Goal: Task Accomplishment & Management: Use online tool/utility

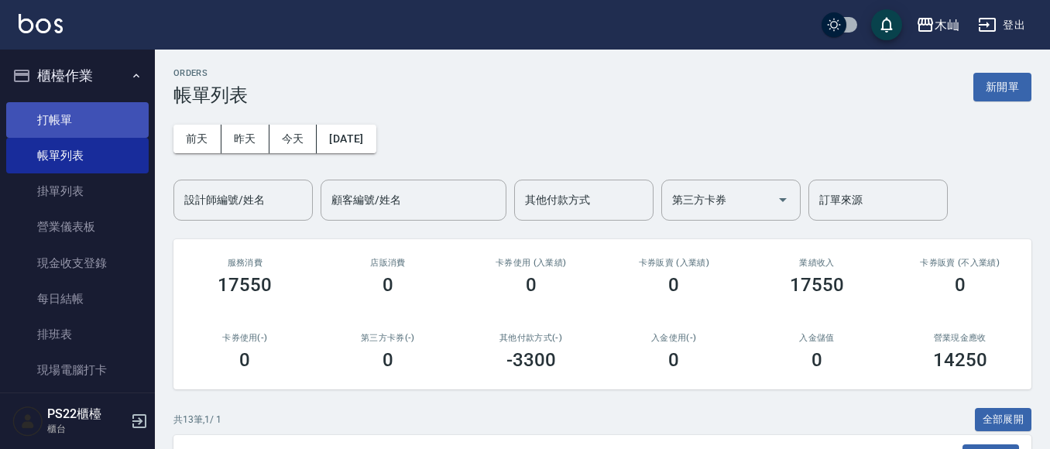
click at [96, 126] on link "打帳單" at bounding box center [77, 120] width 142 height 36
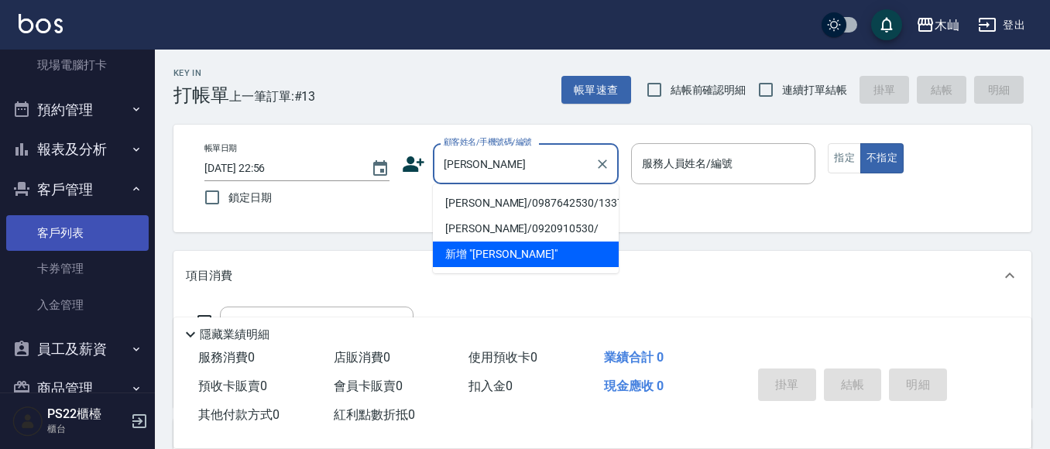
scroll to position [302, 0]
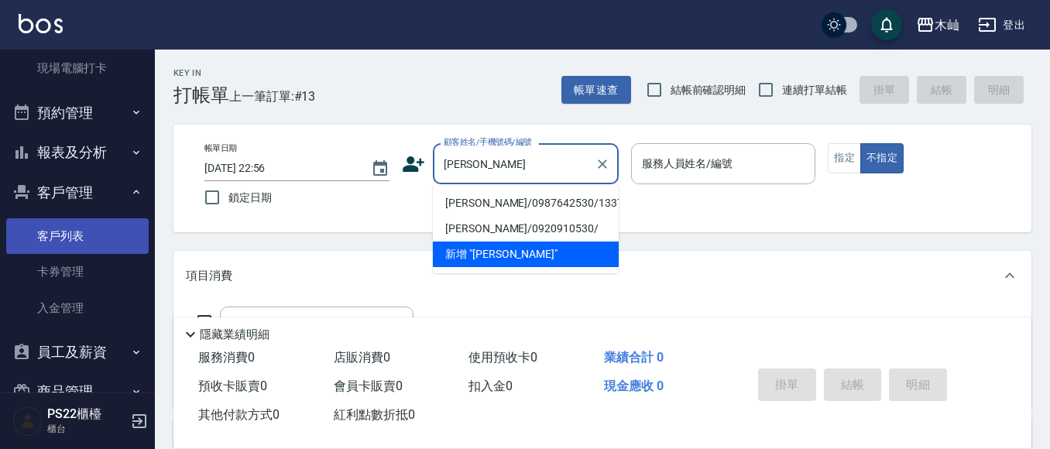
type input "許唯"
click at [104, 244] on link "客戶列表" at bounding box center [77, 236] width 142 height 36
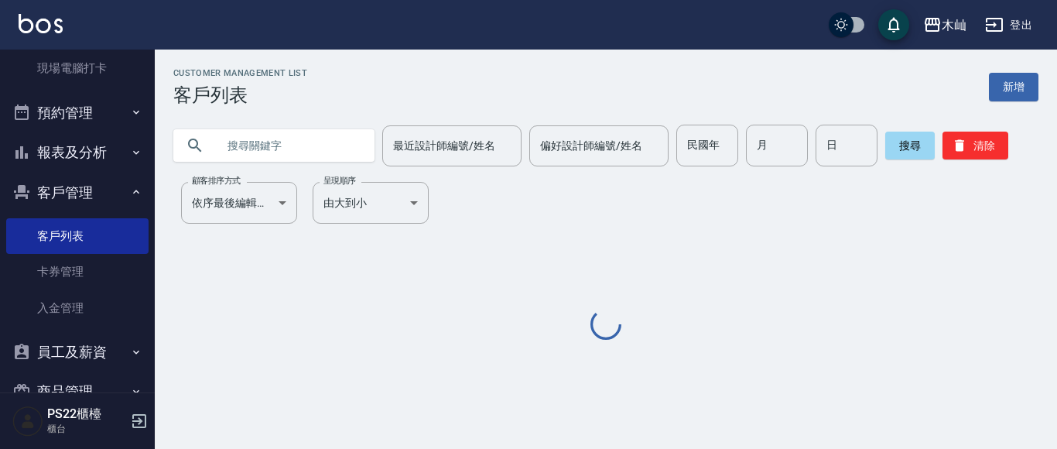
click at [286, 142] on input "text" at bounding box center [290, 146] width 146 height 42
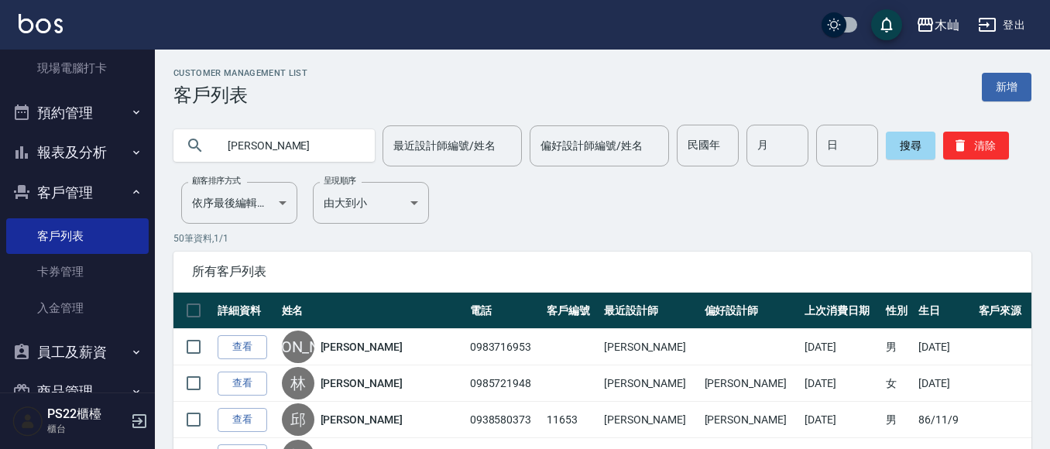
type input "許唯"
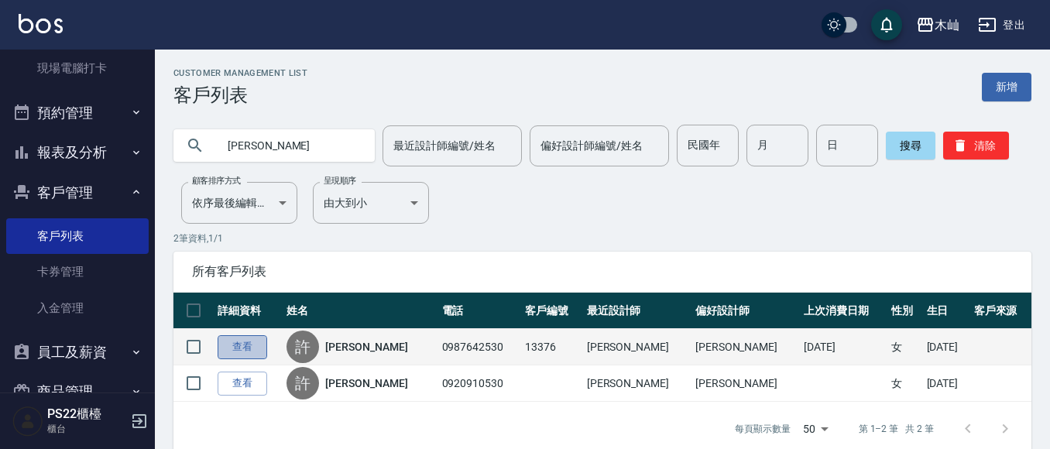
click at [251, 345] on link "查看" at bounding box center [243, 347] width 50 height 24
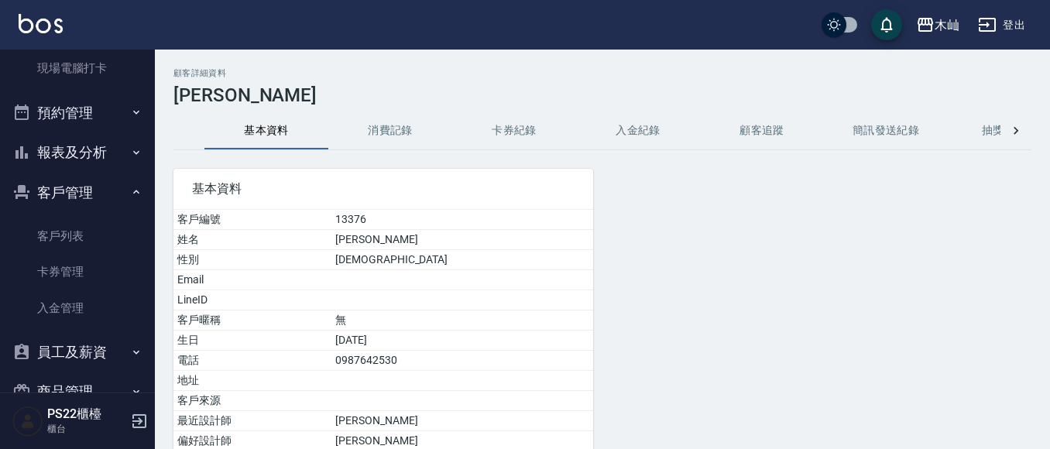
click at [379, 126] on button "消費記錄" at bounding box center [390, 130] width 124 height 37
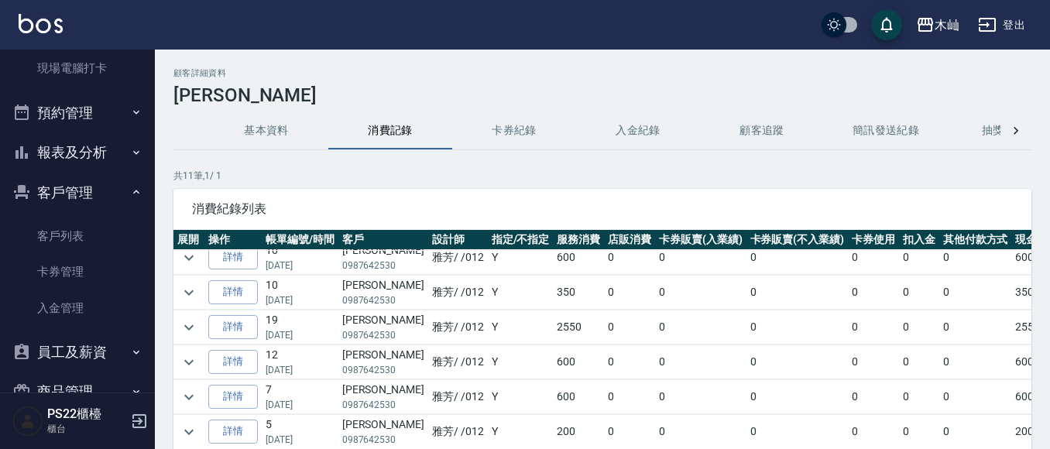
scroll to position [155, 0]
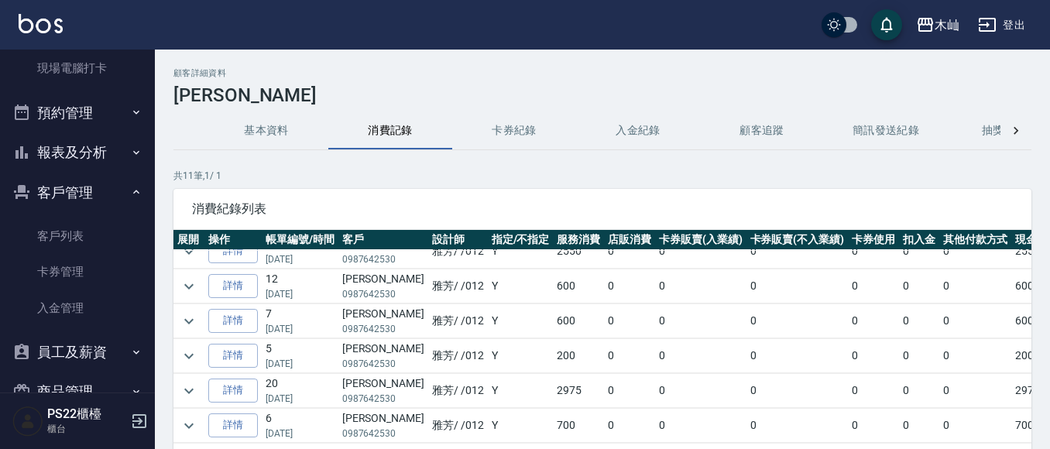
click at [392, 328] on p "0987642530" at bounding box center [383, 329] width 82 height 14
copy p "0987642530"
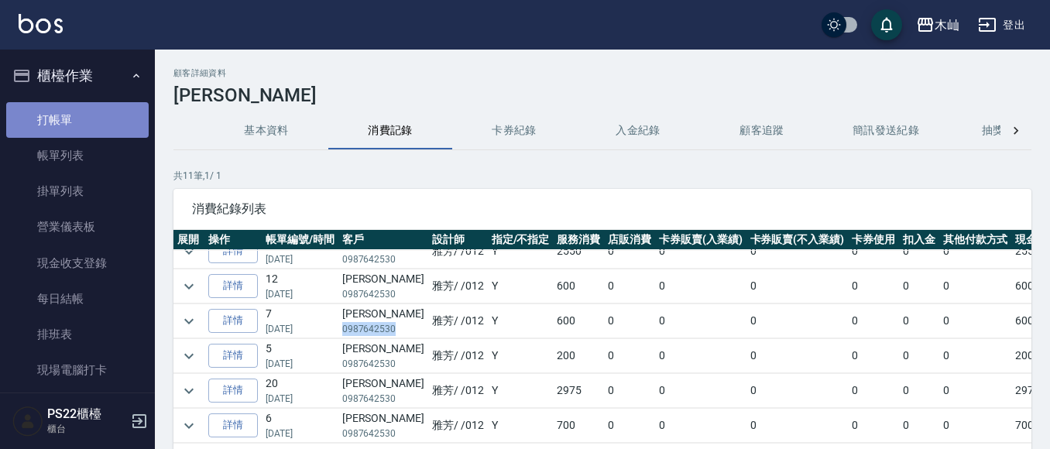
click at [122, 123] on link "打帳單" at bounding box center [77, 120] width 142 height 36
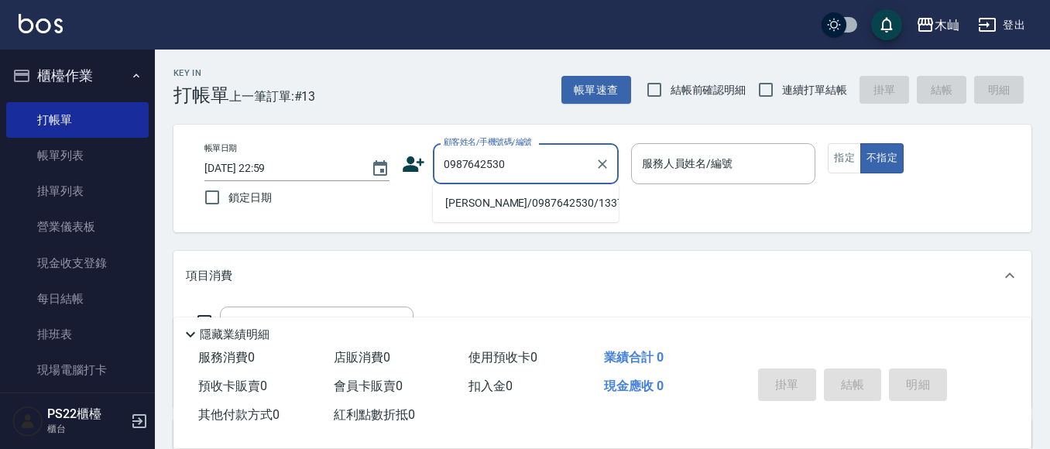
click at [561, 207] on li "許唯琳/0987642530/13376" at bounding box center [526, 203] width 186 height 26
type input "許唯琳/0987642530/13376"
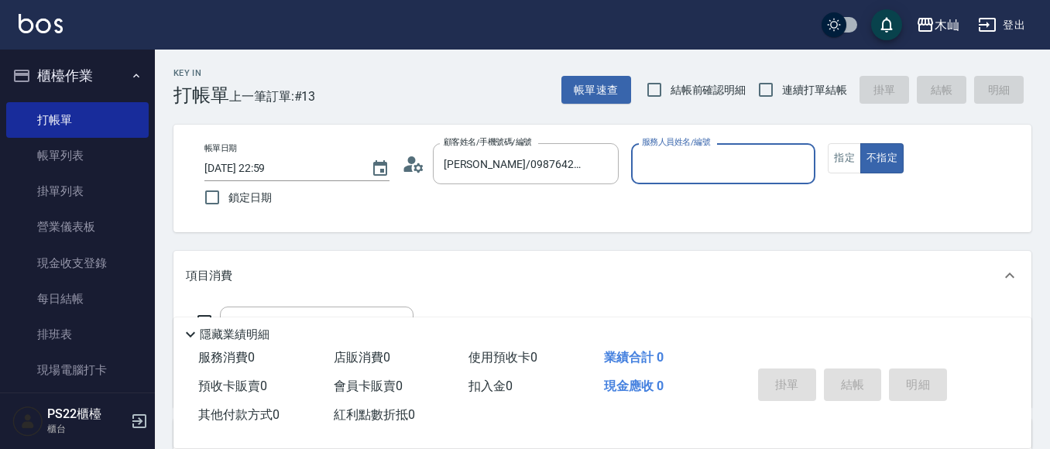
type input "雅芳-012"
click at [848, 162] on button "指定" at bounding box center [843, 158] width 33 height 30
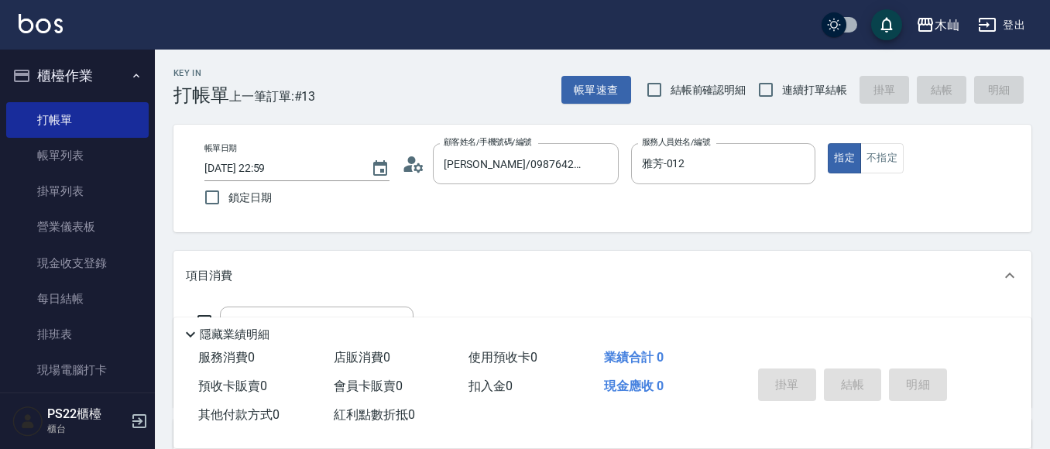
scroll to position [77, 0]
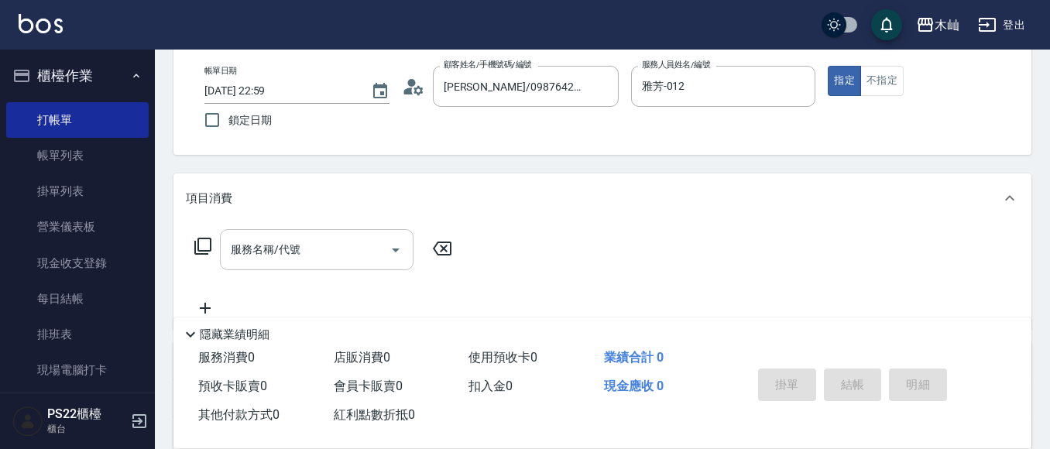
click at [262, 255] on input "服務名稱/代號" at bounding box center [305, 249] width 156 height 27
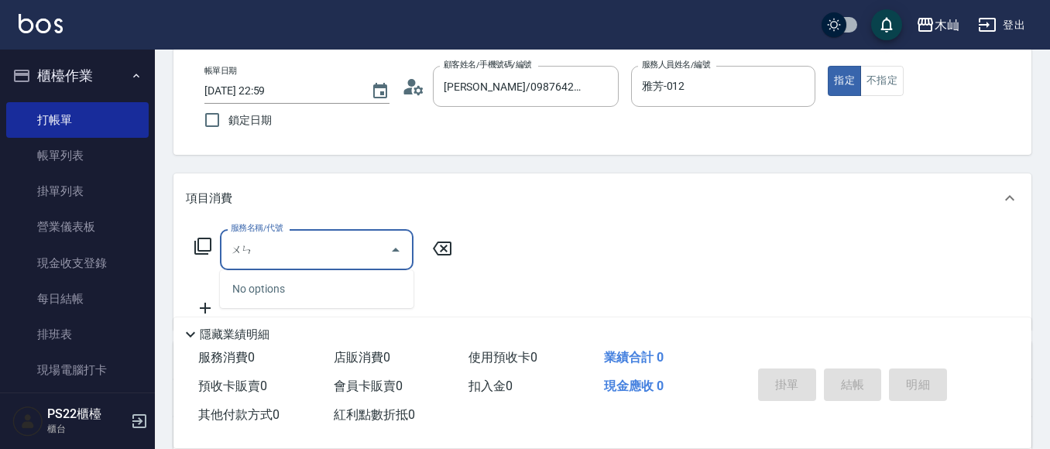
type input "溫"
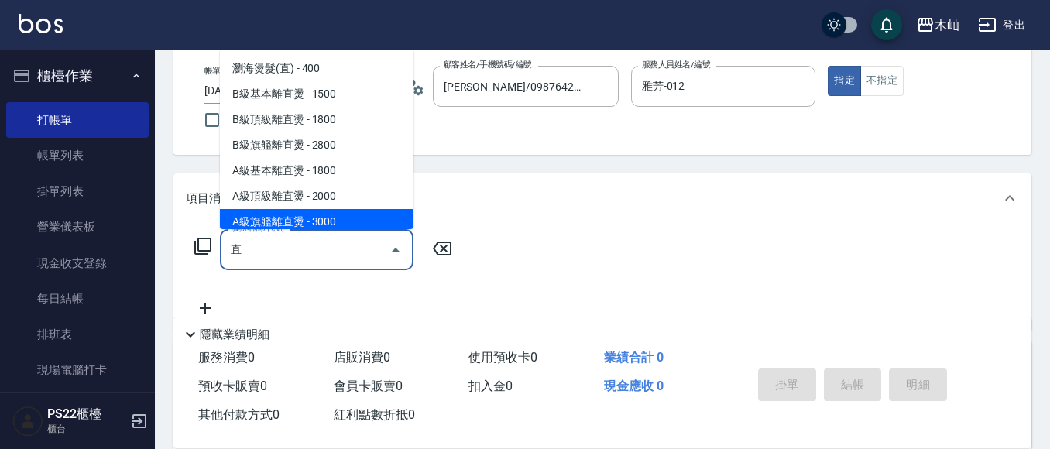
click at [369, 221] on span "A級旗艦離直燙 - 3000" at bounding box center [317, 222] width 194 height 26
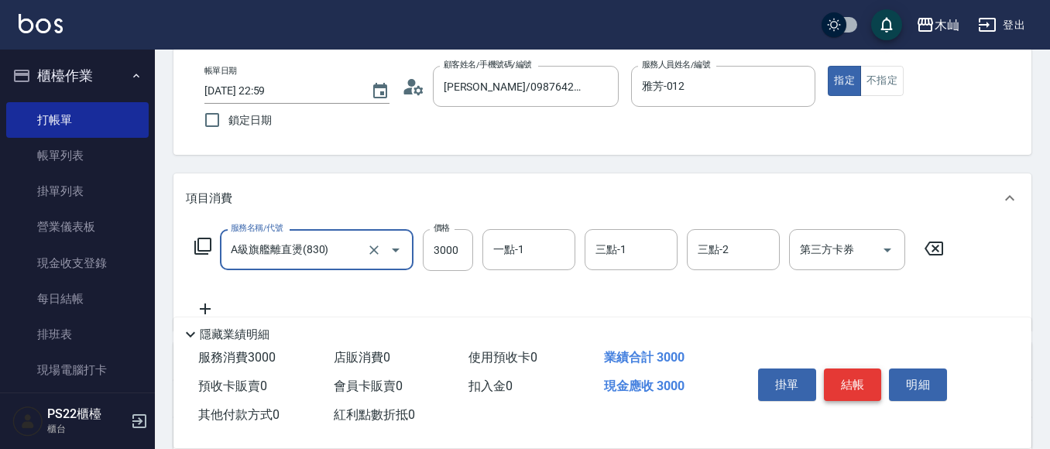
type input "A級旗艦離直燙(830)"
click at [857, 379] on button "結帳" at bounding box center [853, 384] width 58 height 33
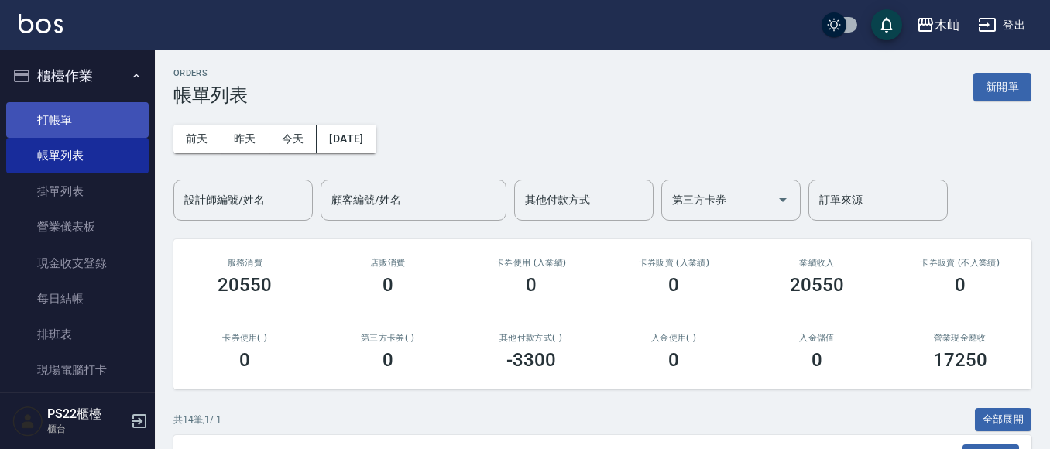
click at [127, 113] on link "打帳單" at bounding box center [77, 120] width 142 height 36
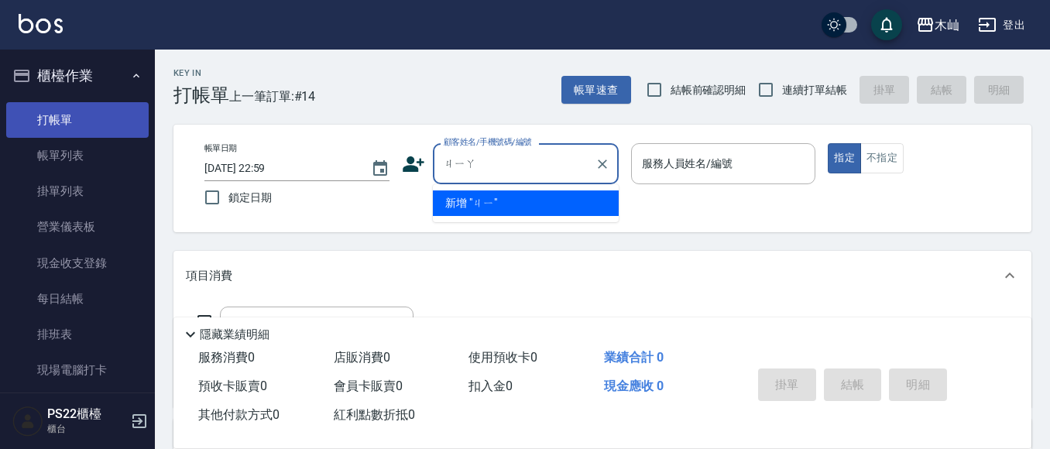
type input "家"
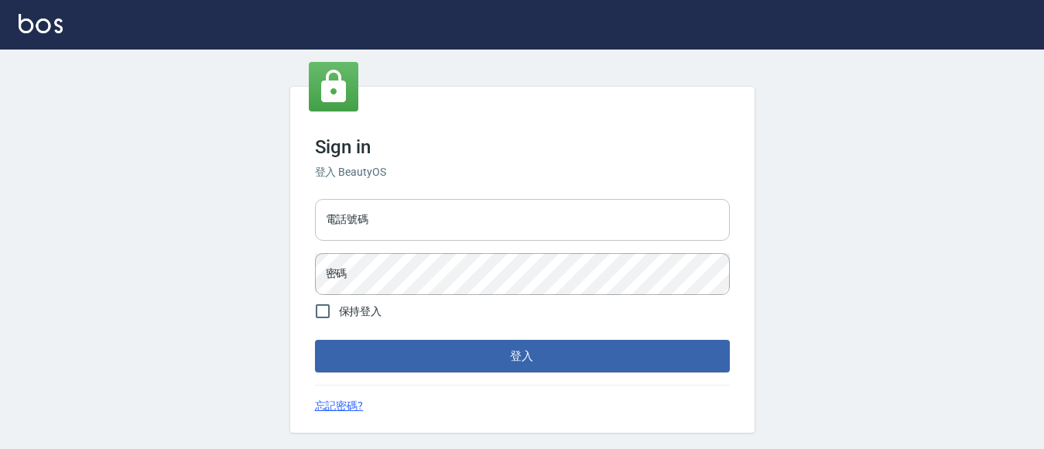
click at [629, 224] on input "電話號碼" at bounding box center [522, 220] width 415 height 42
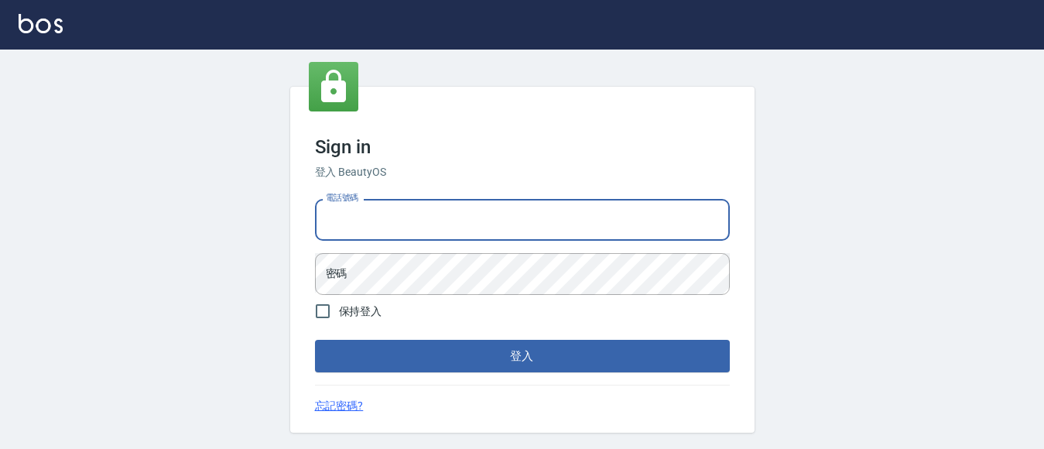
type input "7320483"
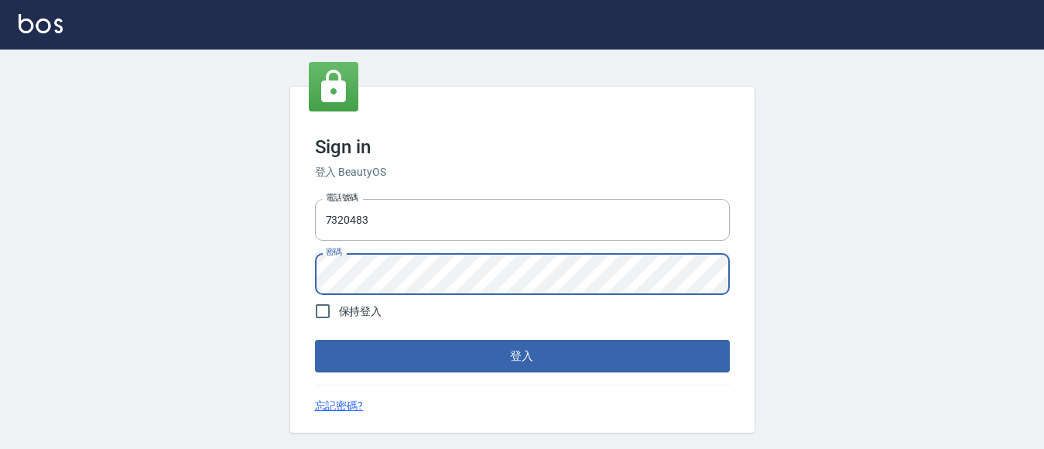
click at [315, 340] on button "登入" at bounding box center [522, 356] width 415 height 33
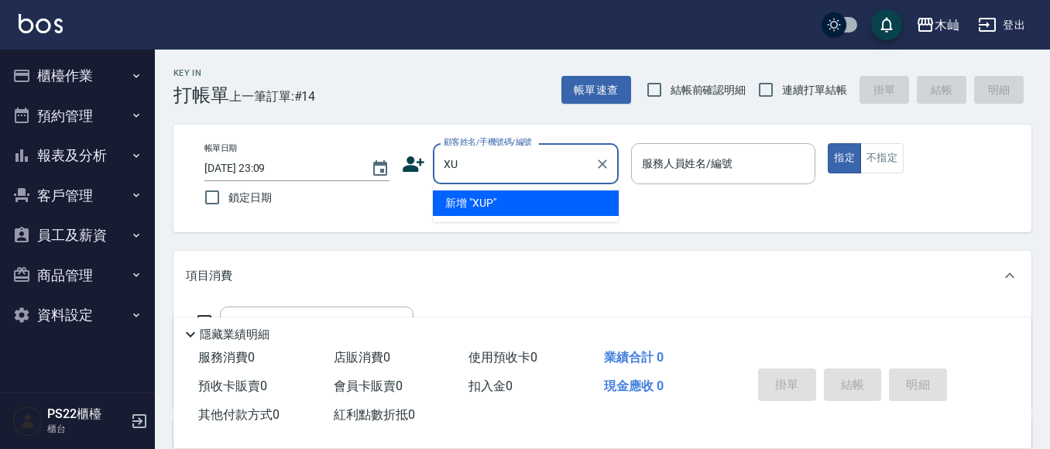
type input "X"
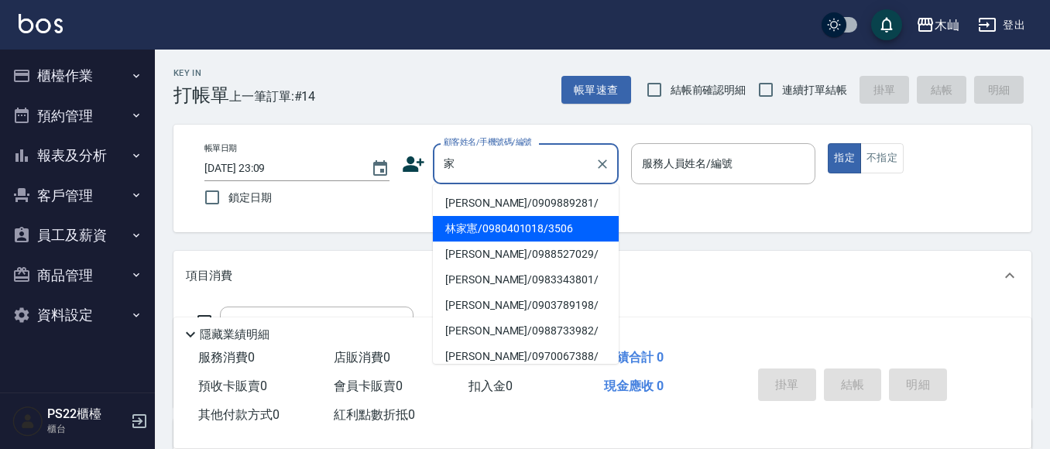
click at [503, 239] on li "林家寭/0980401018/3506" at bounding box center [526, 229] width 186 height 26
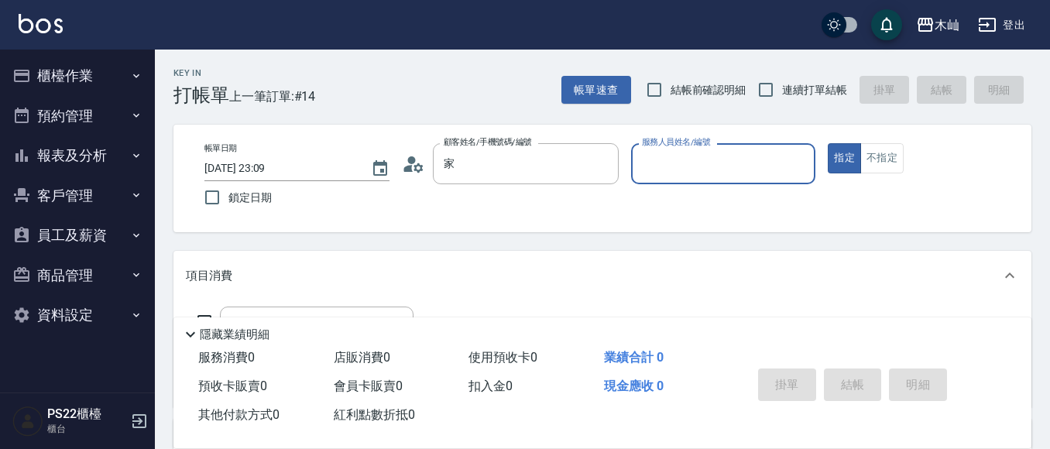
type input "林家寭/0980401018/3506"
type input "雅芳-012"
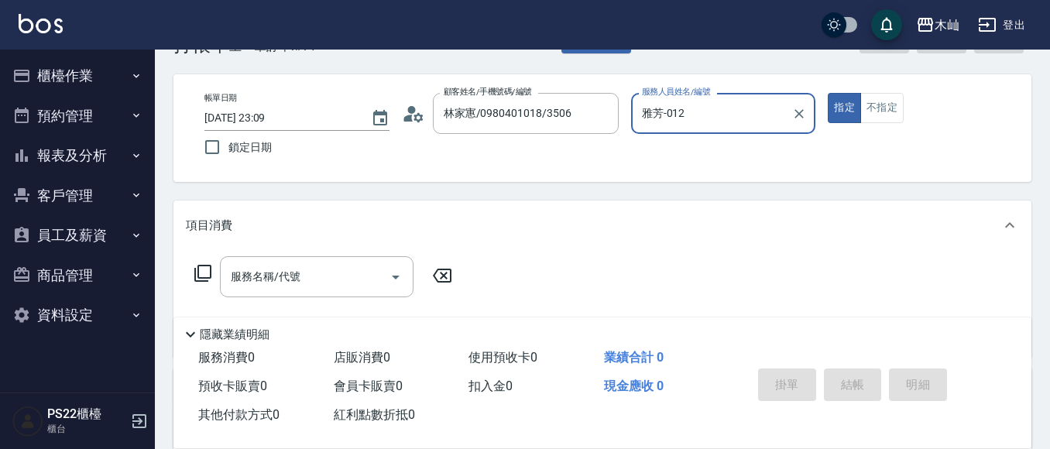
scroll to position [77, 0]
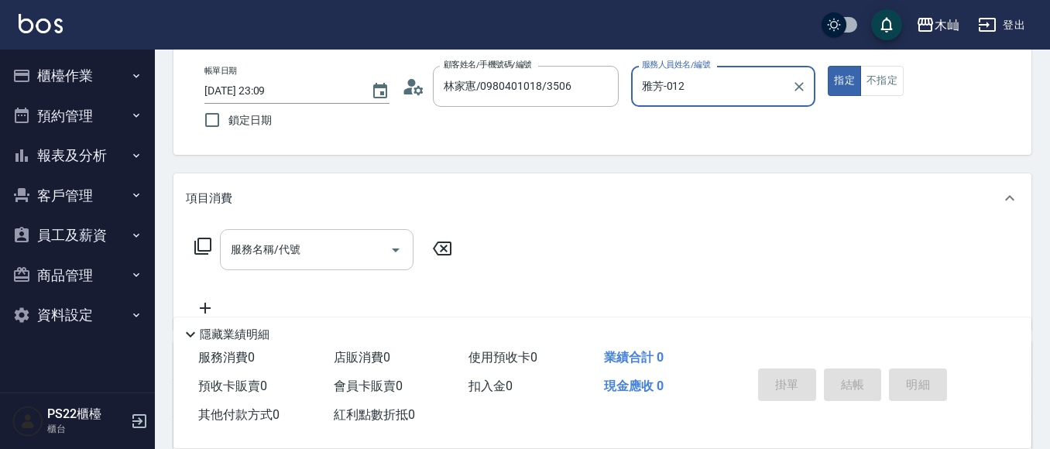
click at [334, 255] on input "服務名稱/代號" at bounding box center [305, 249] width 156 height 27
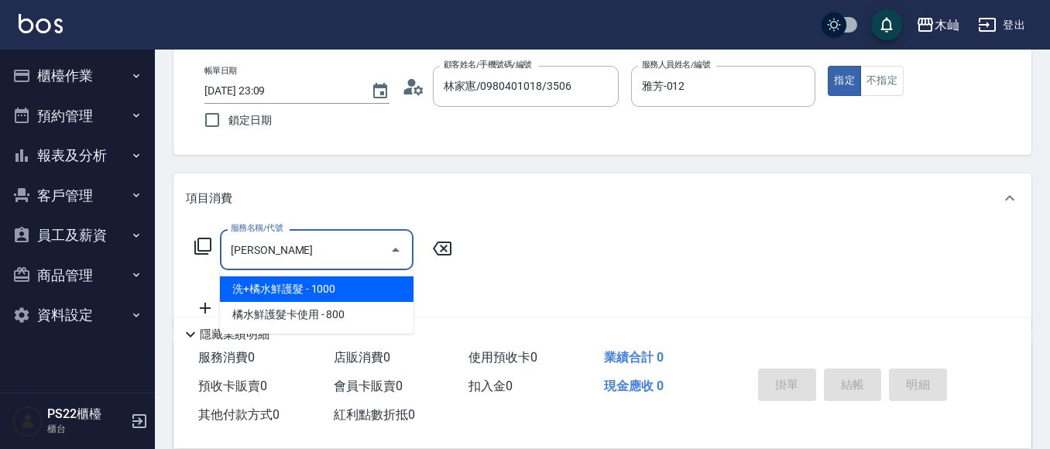
click at [372, 285] on span "洗+橘水鮮護髮 - 1000" at bounding box center [317, 289] width 194 height 26
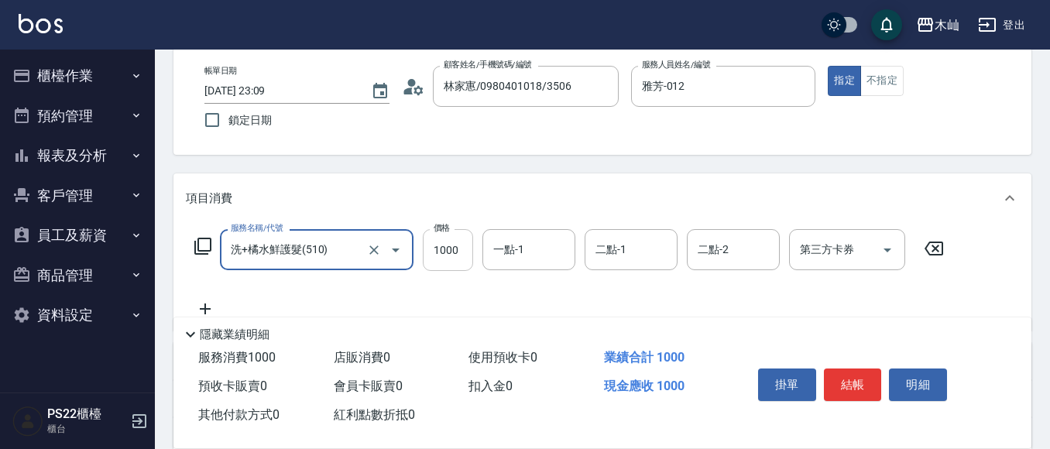
type input "洗+橘水鮮護髮(510)"
click at [451, 250] on input "1000" at bounding box center [448, 250] width 50 height 42
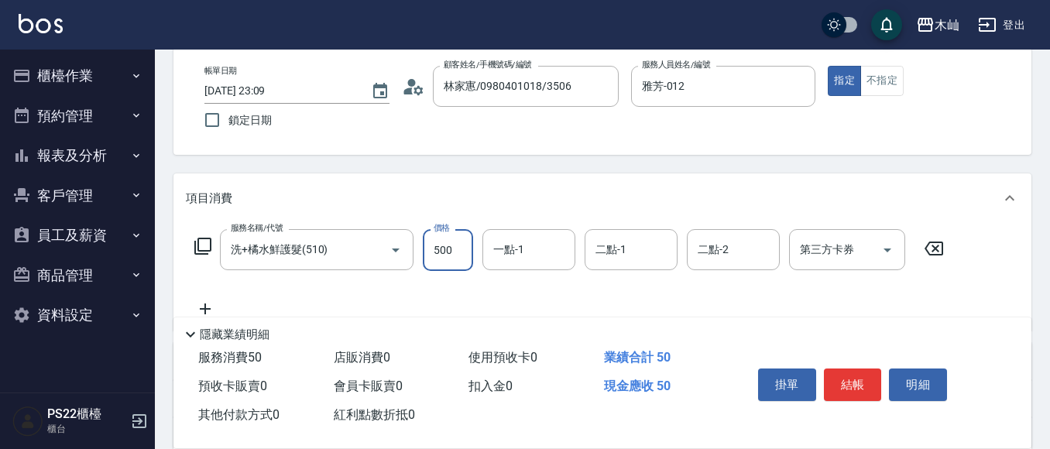
type input "500"
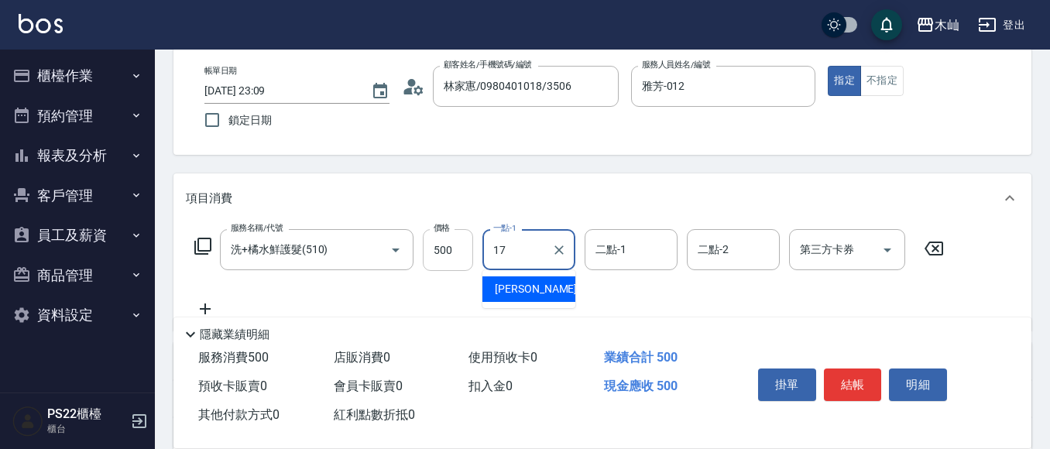
type input "陳薏亘-17"
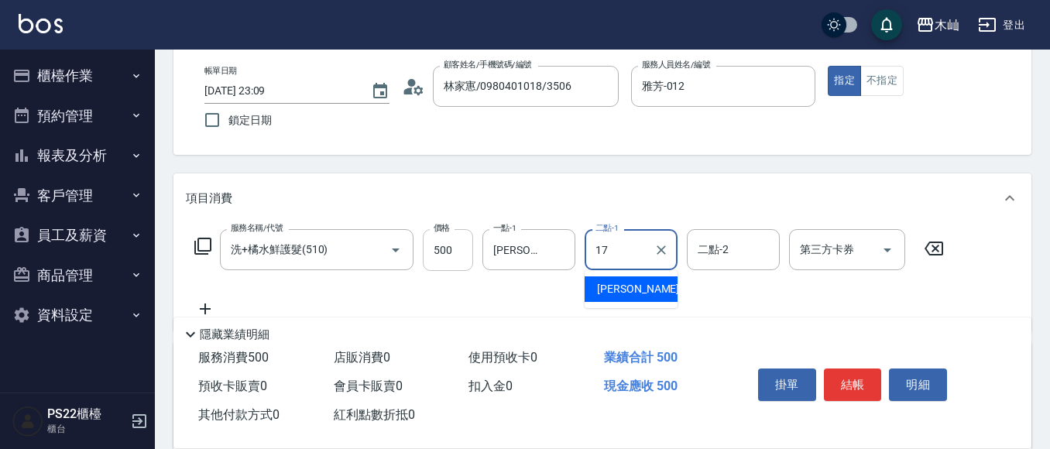
type input "陳薏亘-17"
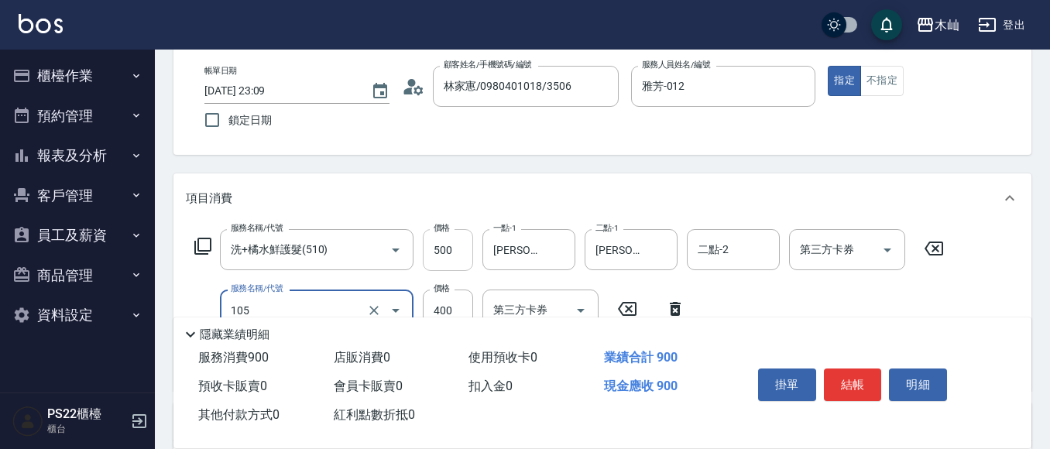
type input "A級單剪(105)"
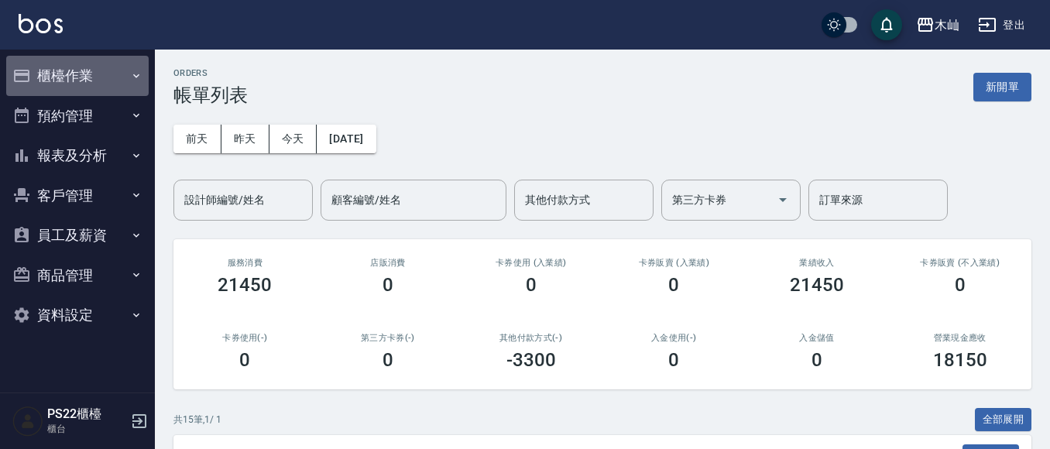
click at [113, 77] on button "櫃檯作業" at bounding box center [77, 76] width 142 height 40
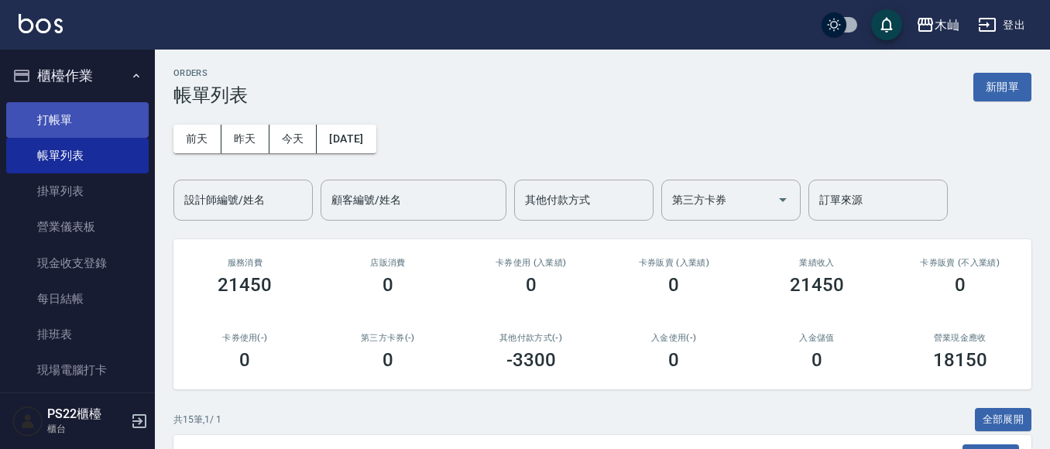
click at [113, 118] on link "打帳單" at bounding box center [77, 120] width 142 height 36
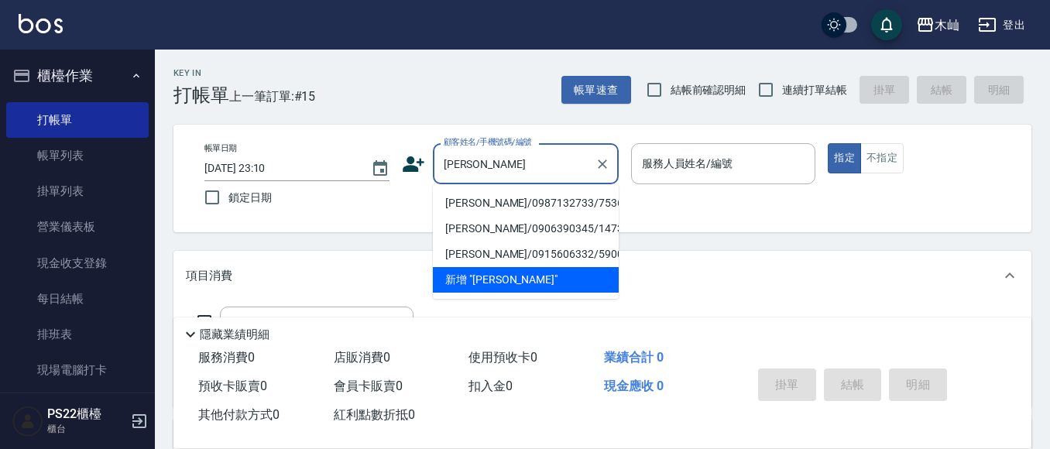
click at [483, 197] on li "王昭明/0987132733/7536" at bounding box center [526, 203] width 186 height 26
type input "王昭明/0987132733/7536"
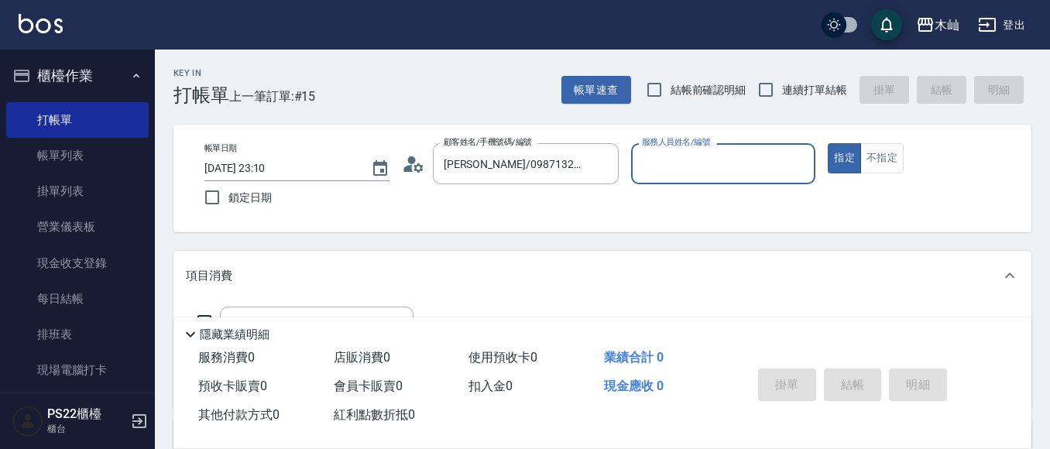
type input "雅芳-012"
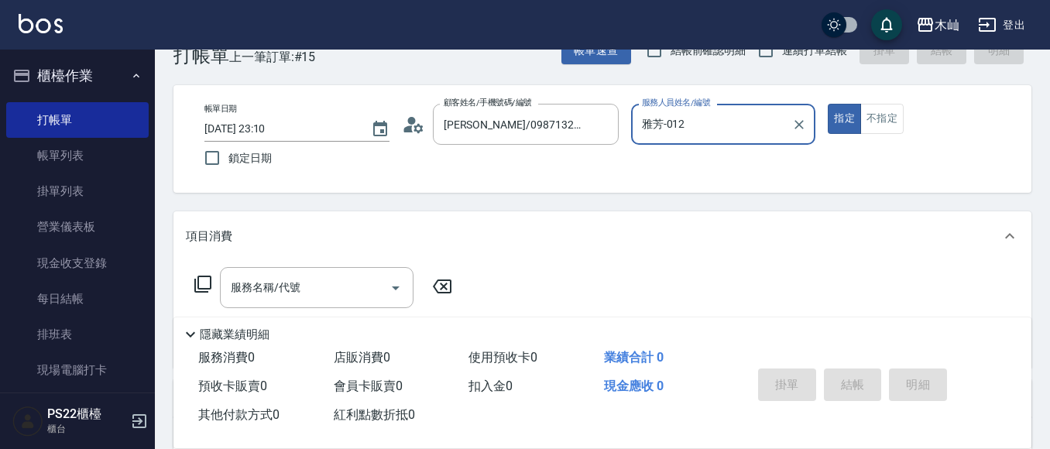
scroll to position [77, 0]
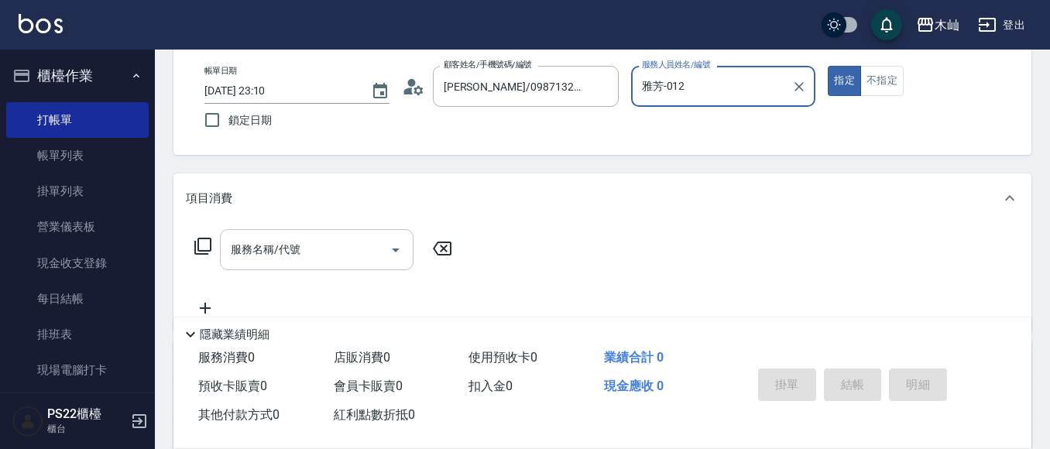
click at [314, 256] on input "服務名稱/代號" at bounding box center [305, 249] width 156 height 27
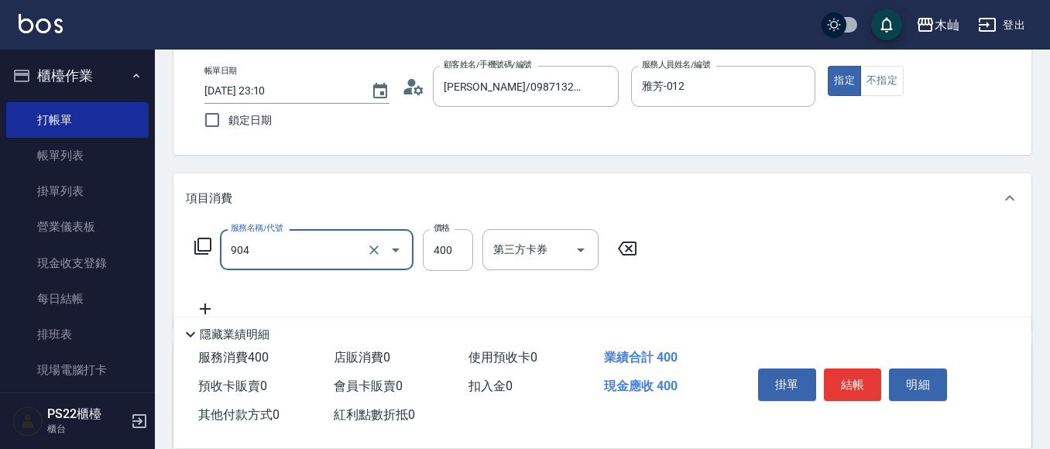
type input "精油洗+瞬護(904)"
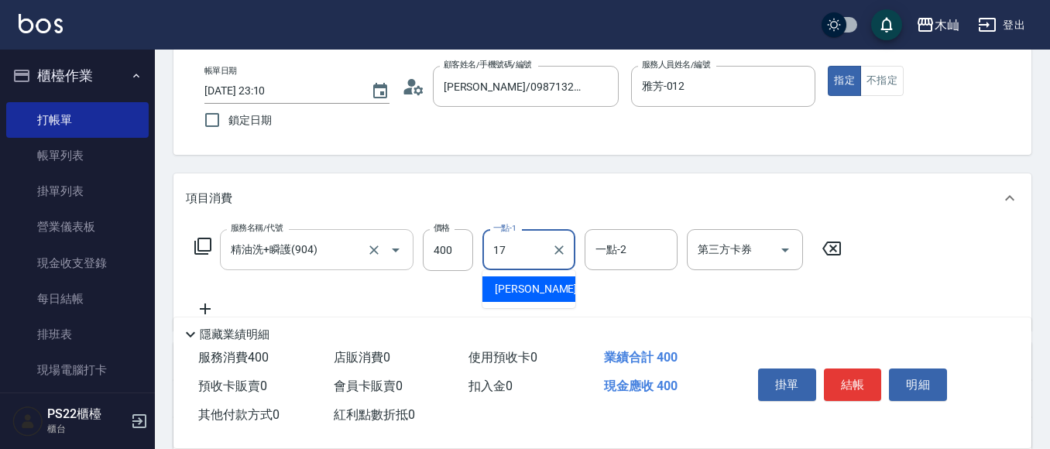
type input "陳薏亘-17"
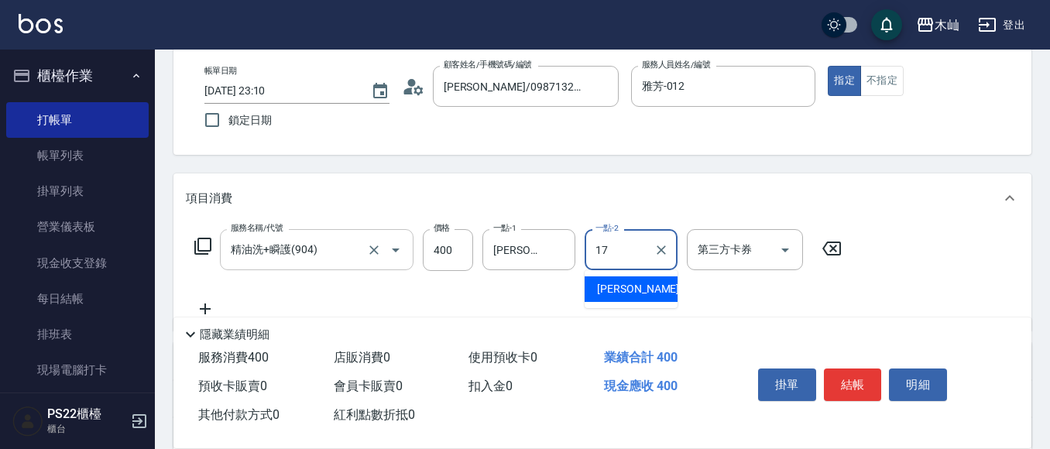
type input "陳薏亘-17"
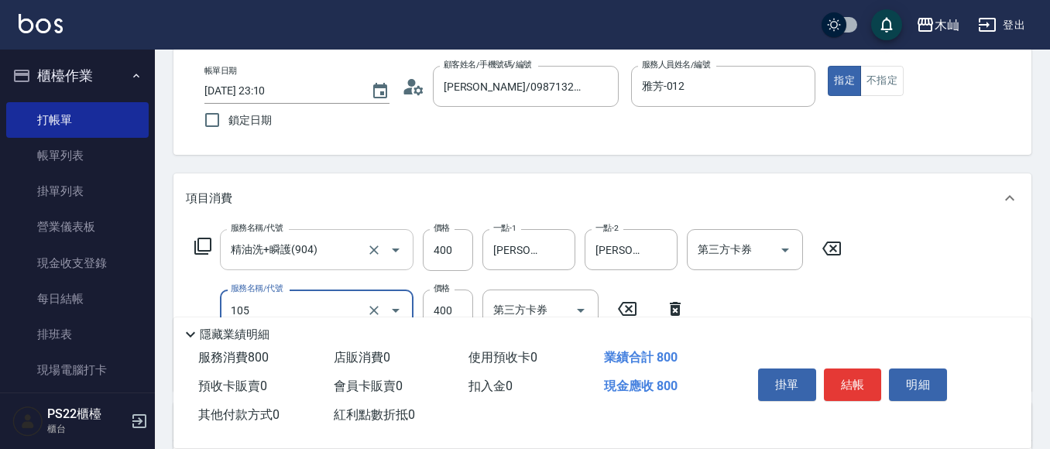
type input "A級單剪(105)"
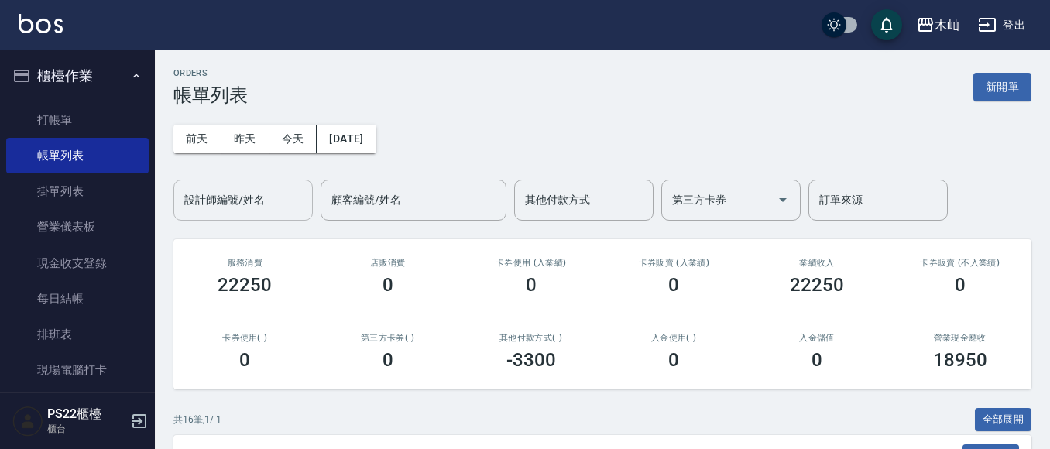
click at [242, 204] on input "設計師編號/姓名" at bounding box center [242, 200] width 125 height 27
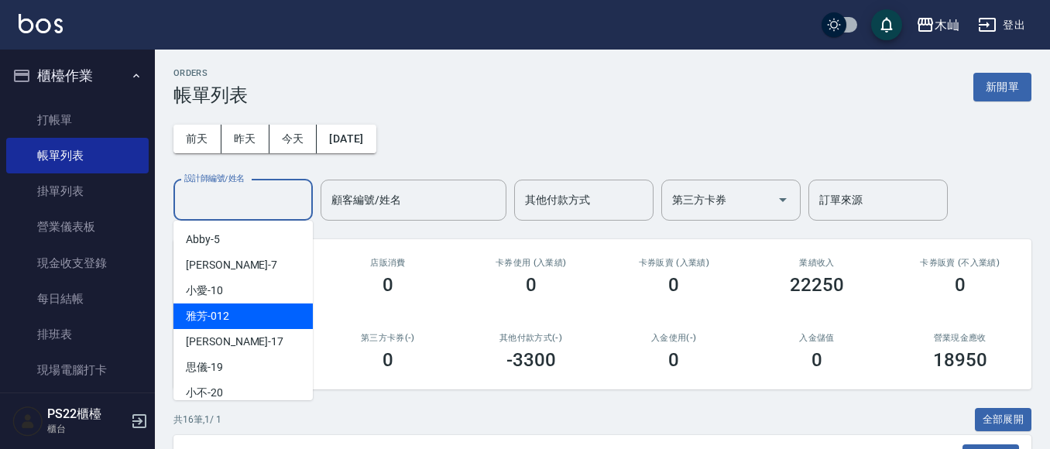
click at [273, 310] on div "雅芳 -012" at bounding box center [242, 316] width 139 height 26
type input "雅芳-012"
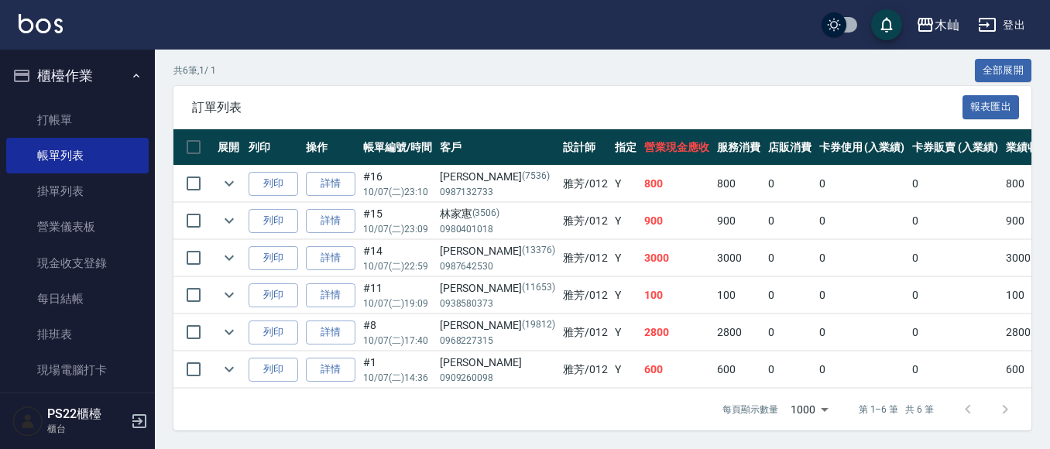
scroll to position [362, 0]
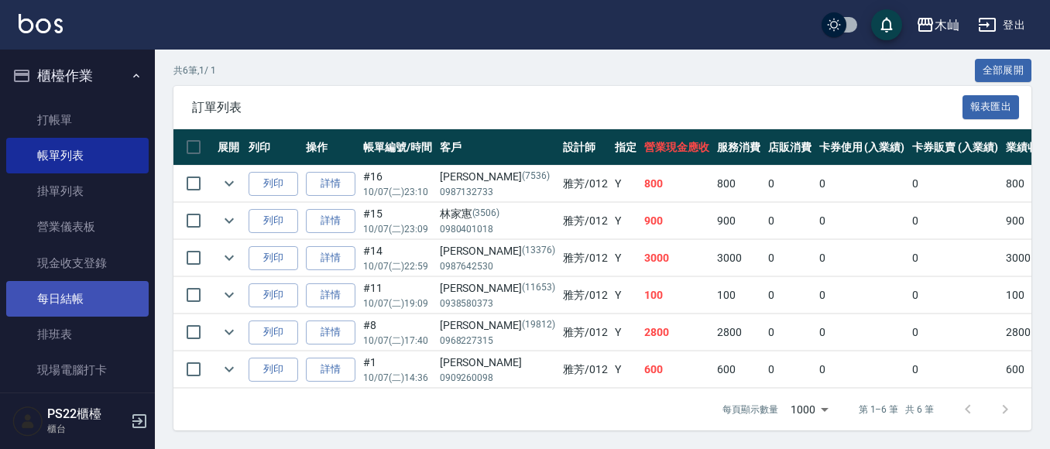
click at [106, 303] on link "每日結帳" at bounding box center [77, 299] width 142 height 36
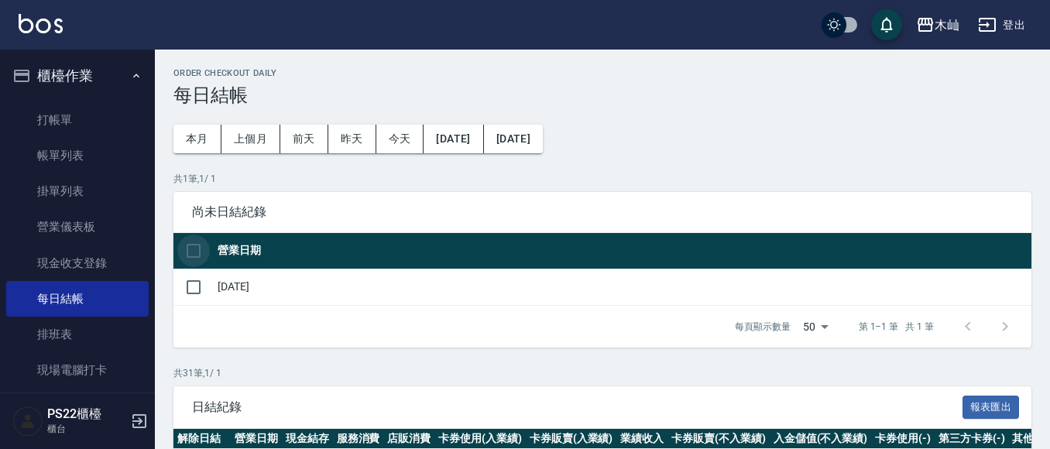
click at [200, 243] on input "checkbox" at bounding box center [193, 251] width 33 height 33
checkbox input "true"
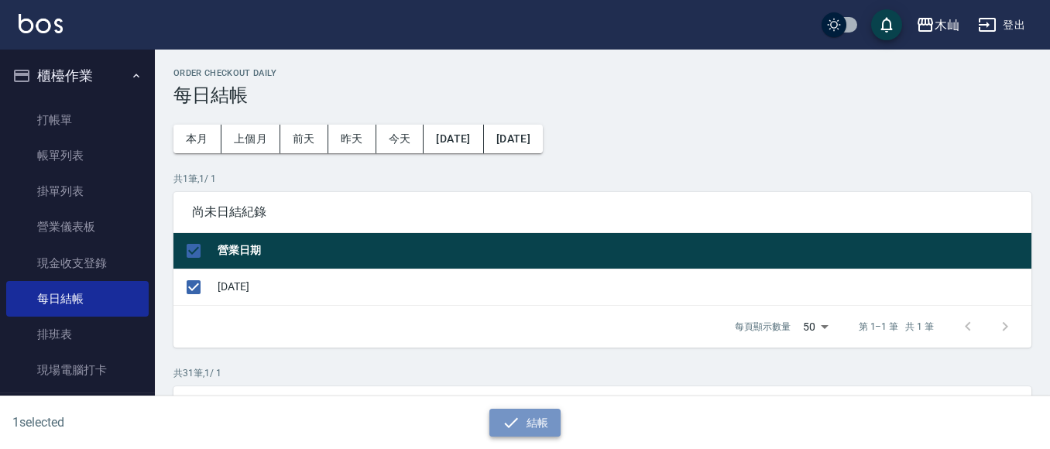
drag, startPoint x: 518, startPoint y: 421, endPoint x: 523, endPoint y: 261, distance: 160.3
click at [519, 420] on icon "button" at bounding box center [511, 422] width 19 height 19
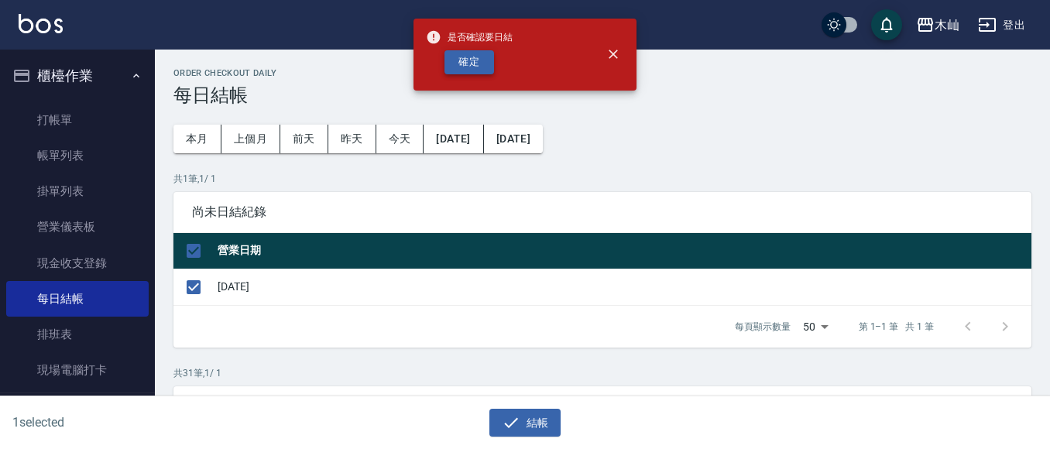
click at [473, 70] on button "確定" at bounding box center [469, 62] width 50 height 24
checkbox input "false"
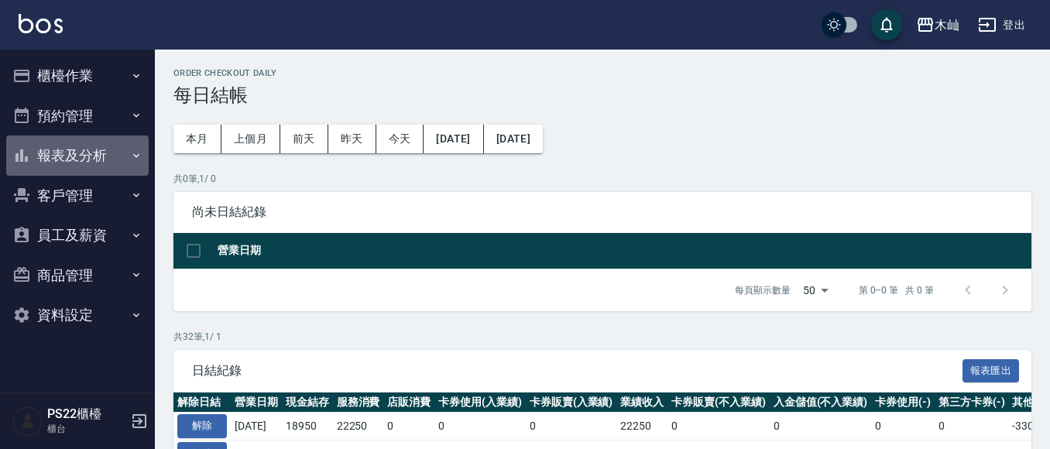
click at [125, 166] on button "報表及分析" at bounding box center [77, 155] width 142 height 40
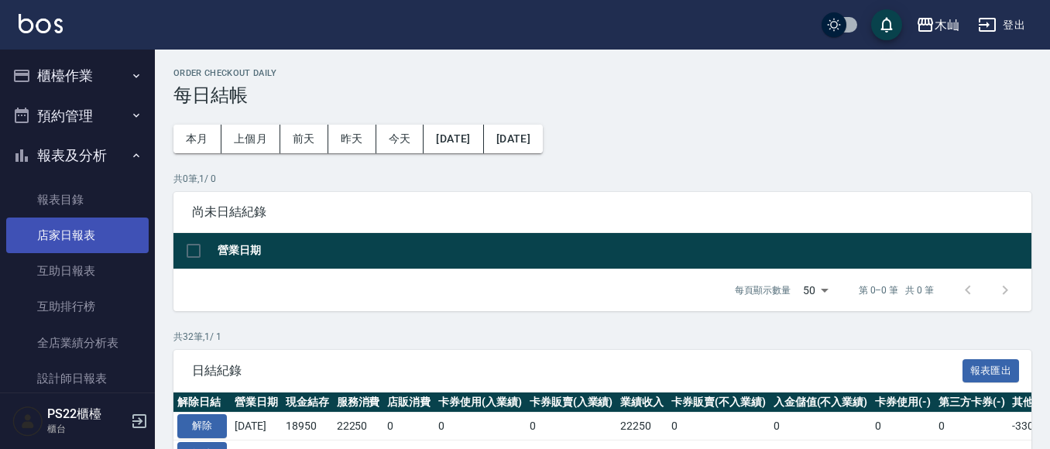
click at [111, 234] on link "店家日報表" at bounding box center [77, 236] width 142 height 36
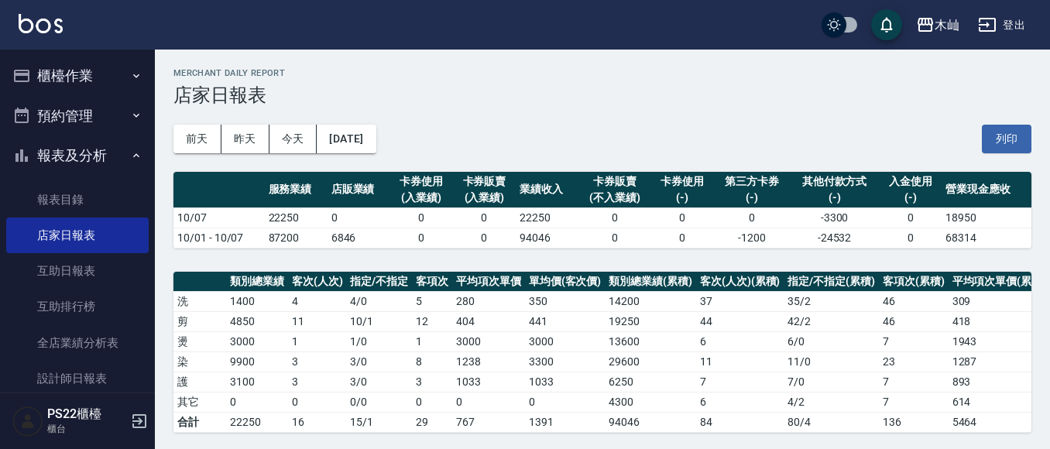
click at [639, 143] on div "前天 昨天 今天 2025/10/07 列印" at bounding box center [602, 139] width 858 height 66
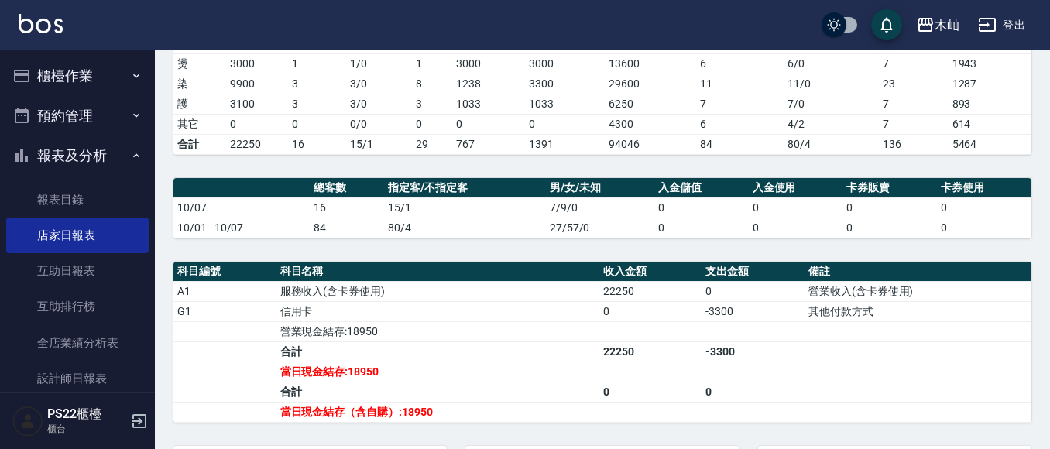
scroll to position [260, 0]
